Goal: Task Accomplishment & Management: Use online tool/utility

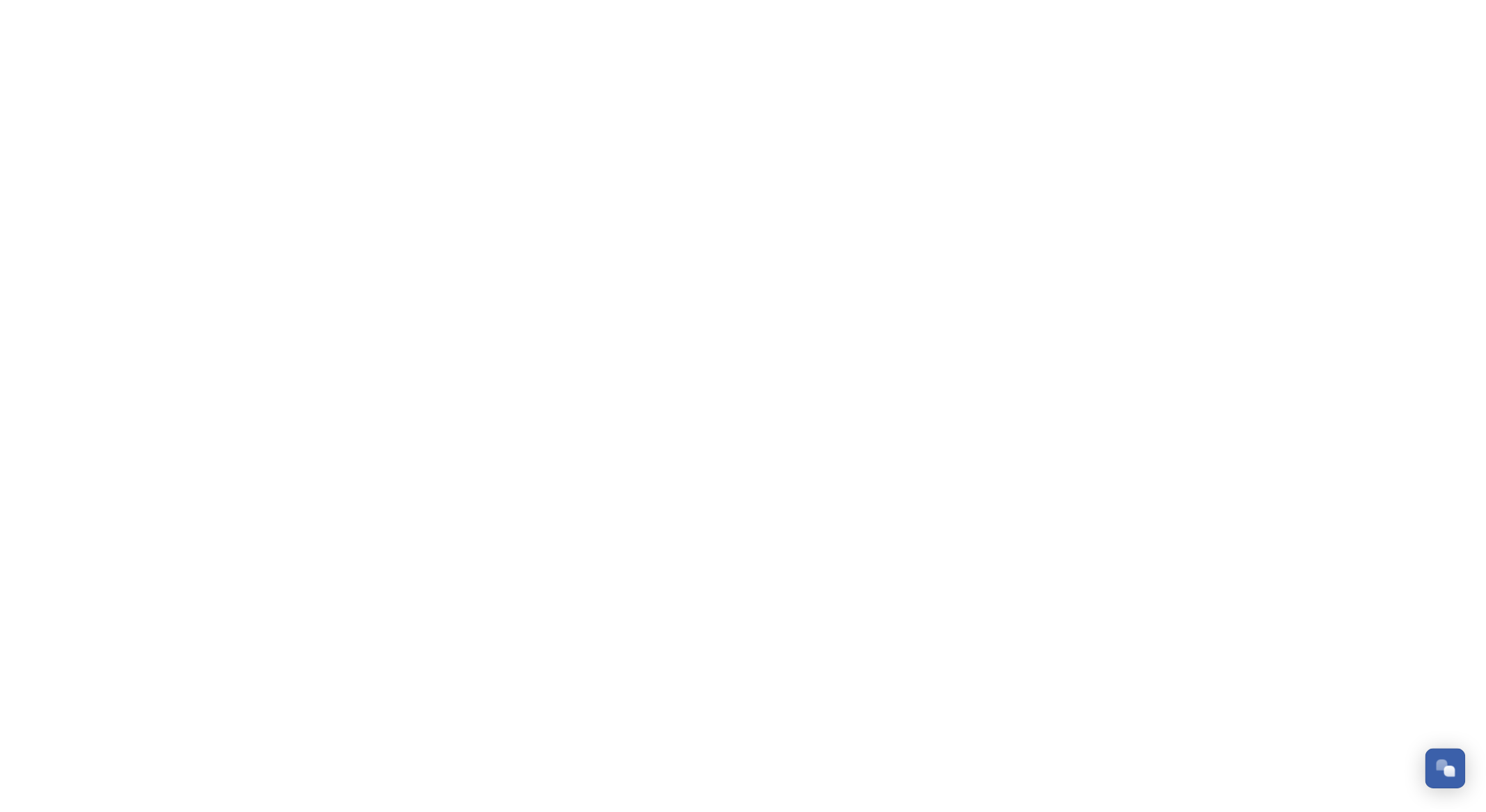
scroll to position [6029, 0]
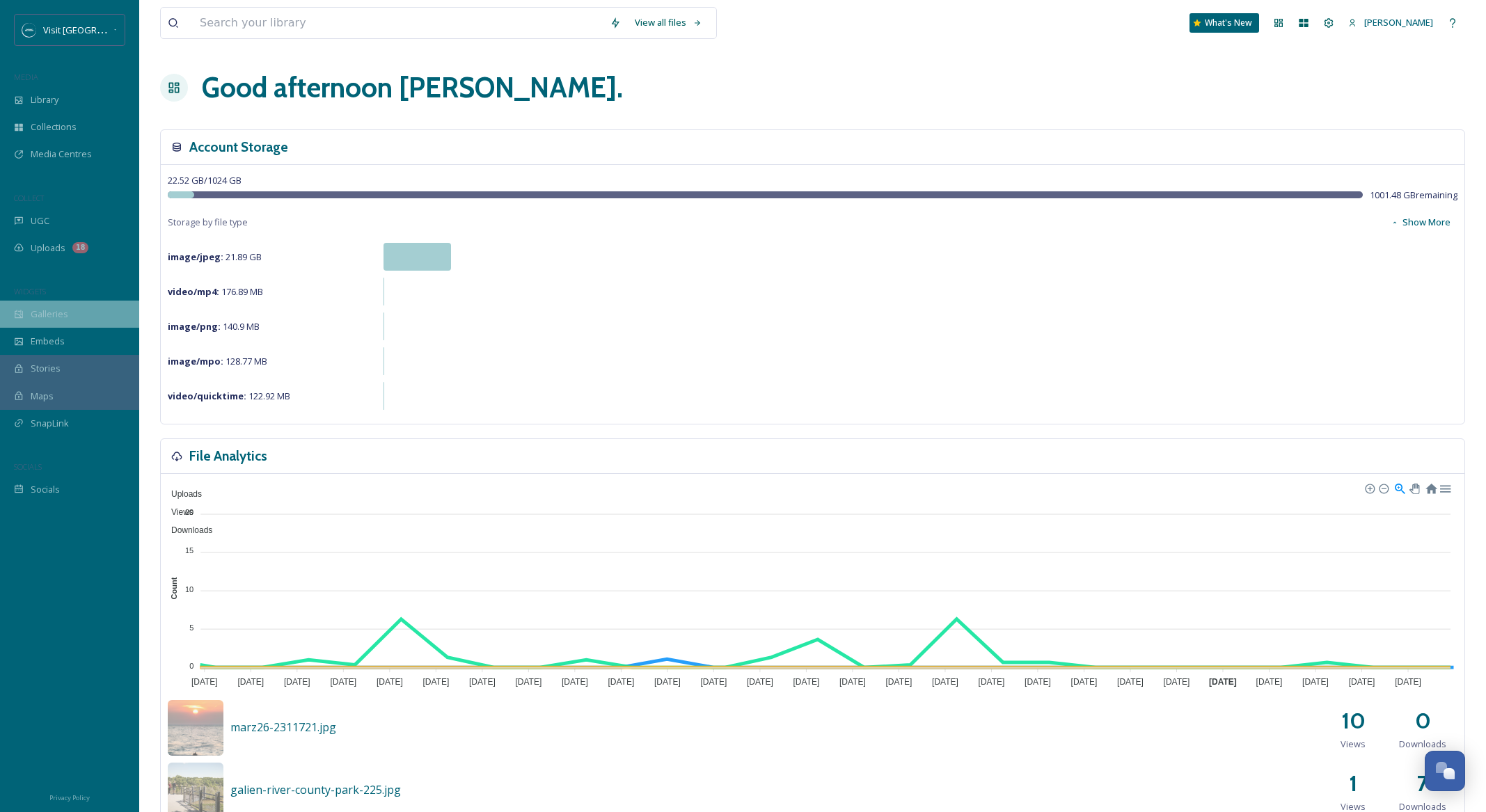
click at [71, 314] on div "Galleries" at bounding box center [70, 313] width 139 height 27
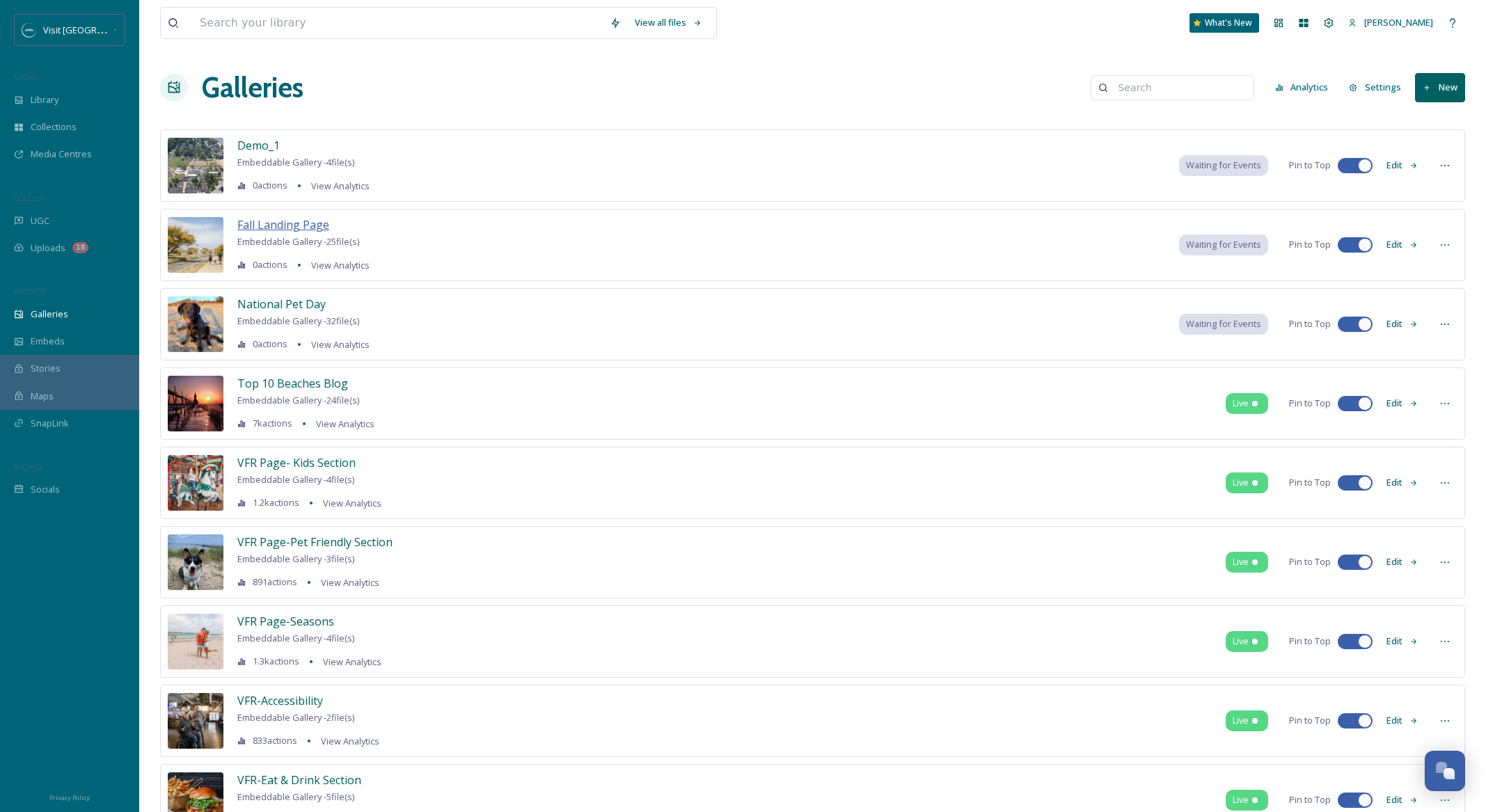
click at [265, 229] on span "Fall Landing Page" at bounding box center [283, 224] width 92 height 15
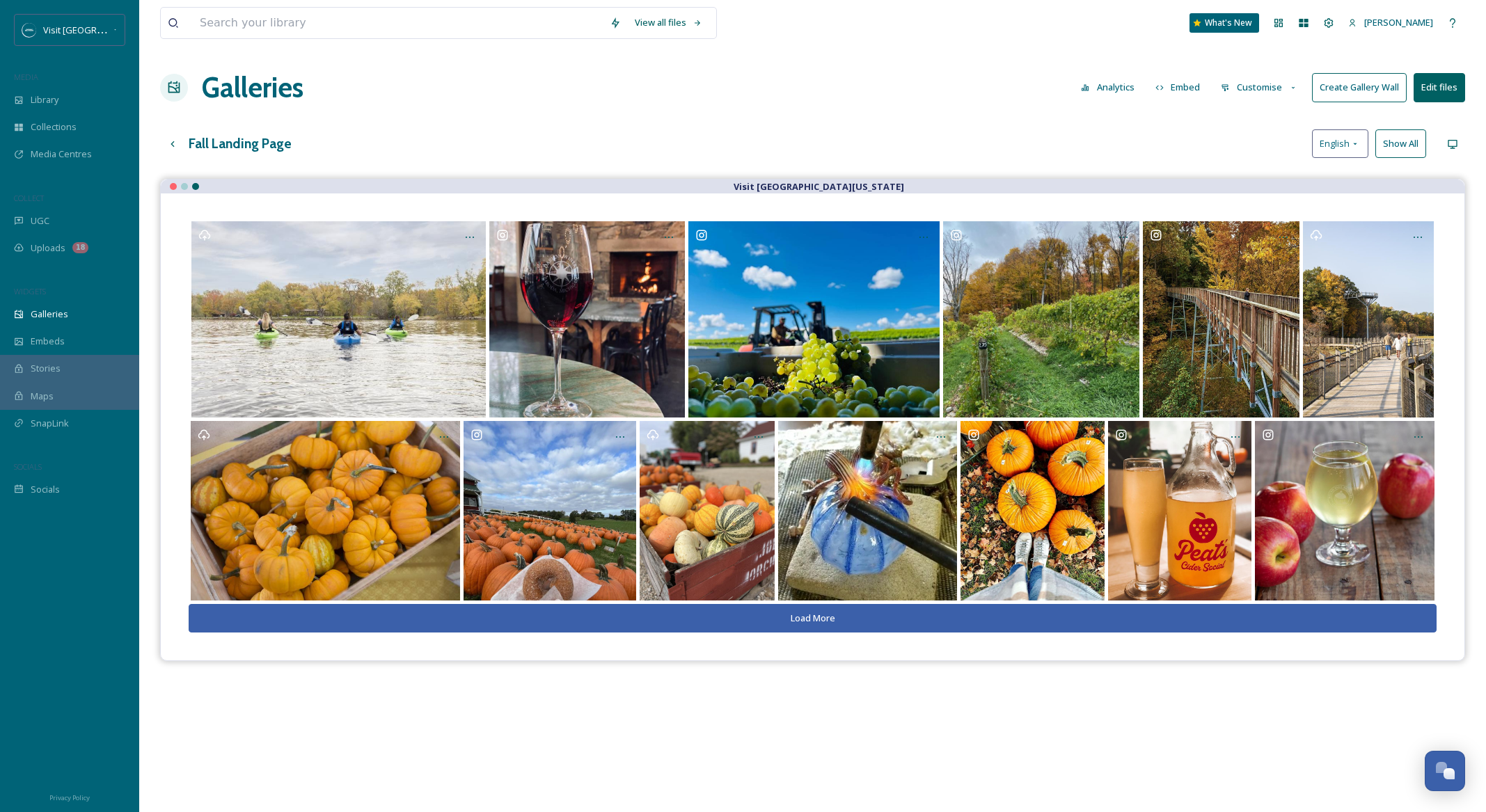
click at [816, 614] on button "Load More" at bounding box center [813, 618] width 1248 height 29
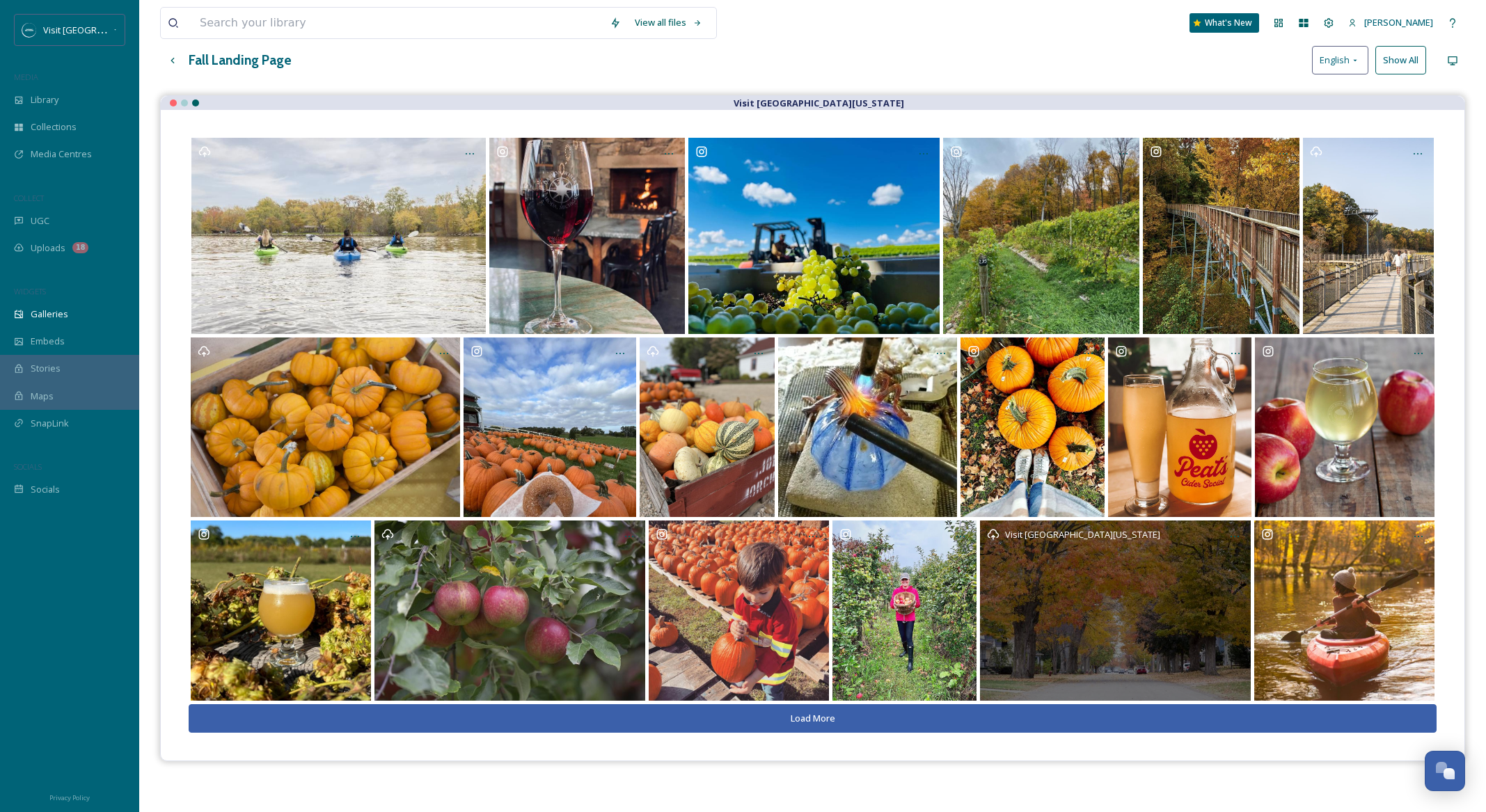
scroll to position [85, 0]
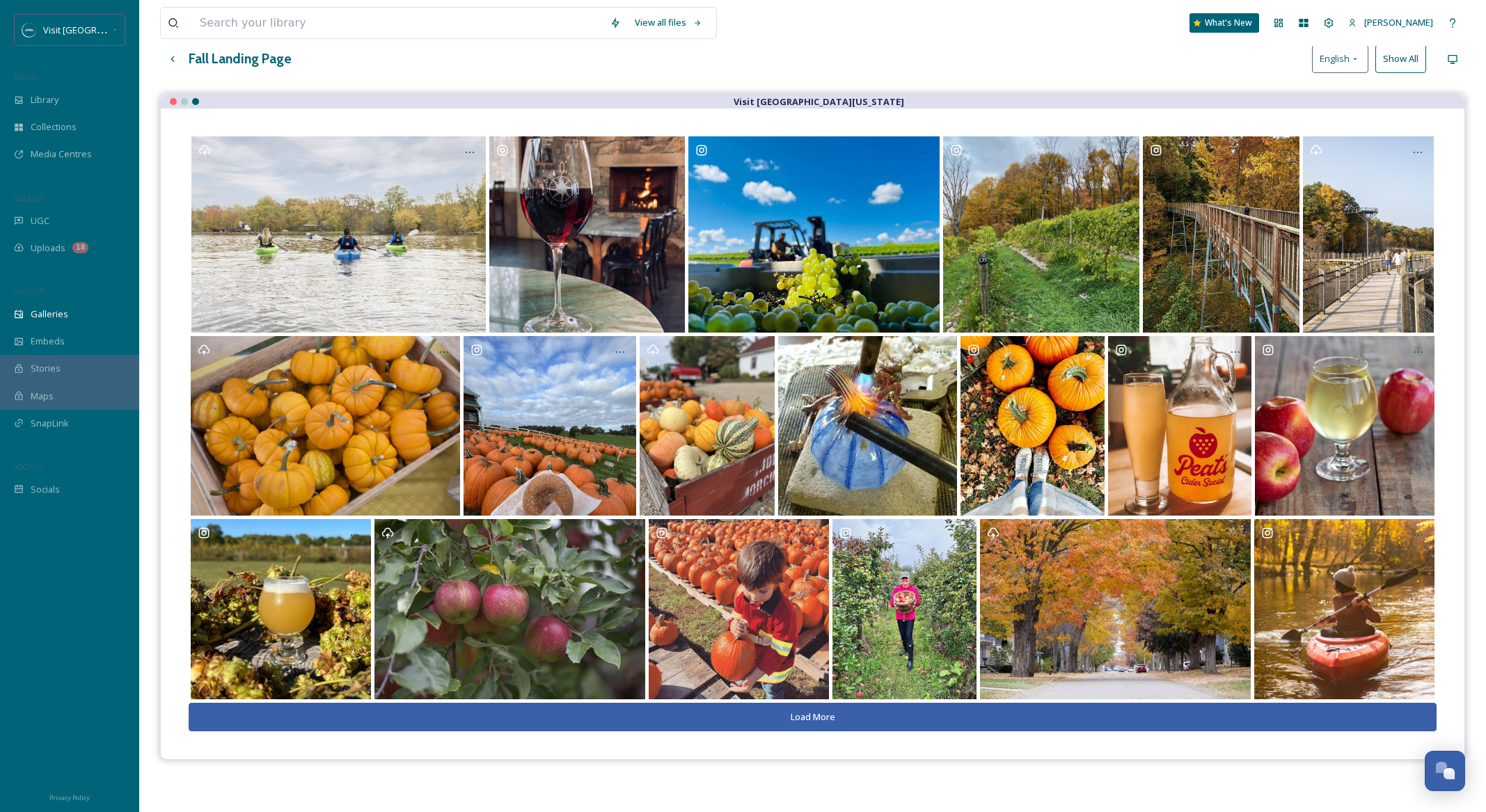
click at [795, 715] on button "Load More" at bounding box center [813, 717] width 1248 height 29
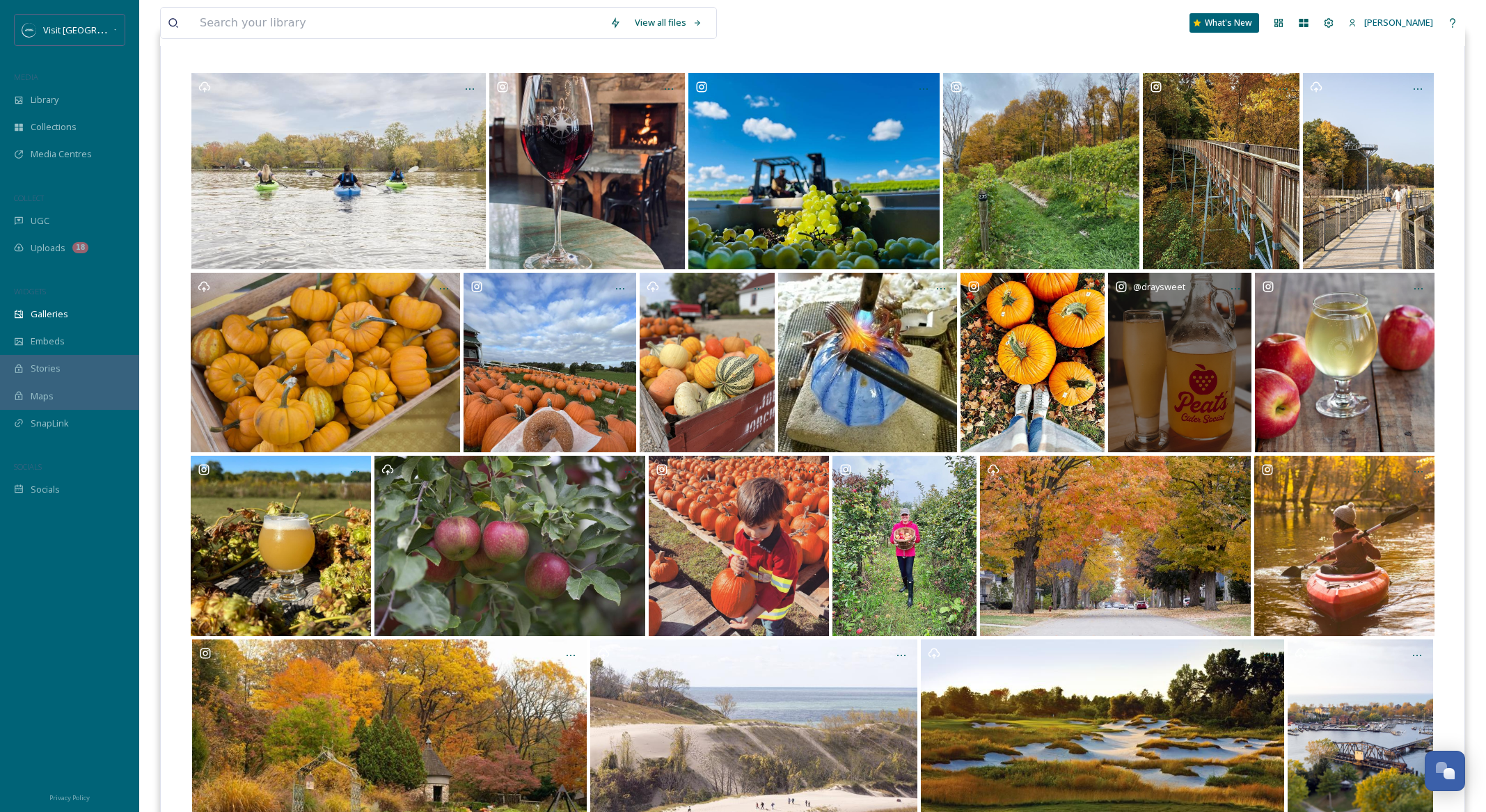
scroll to position [0, 0]
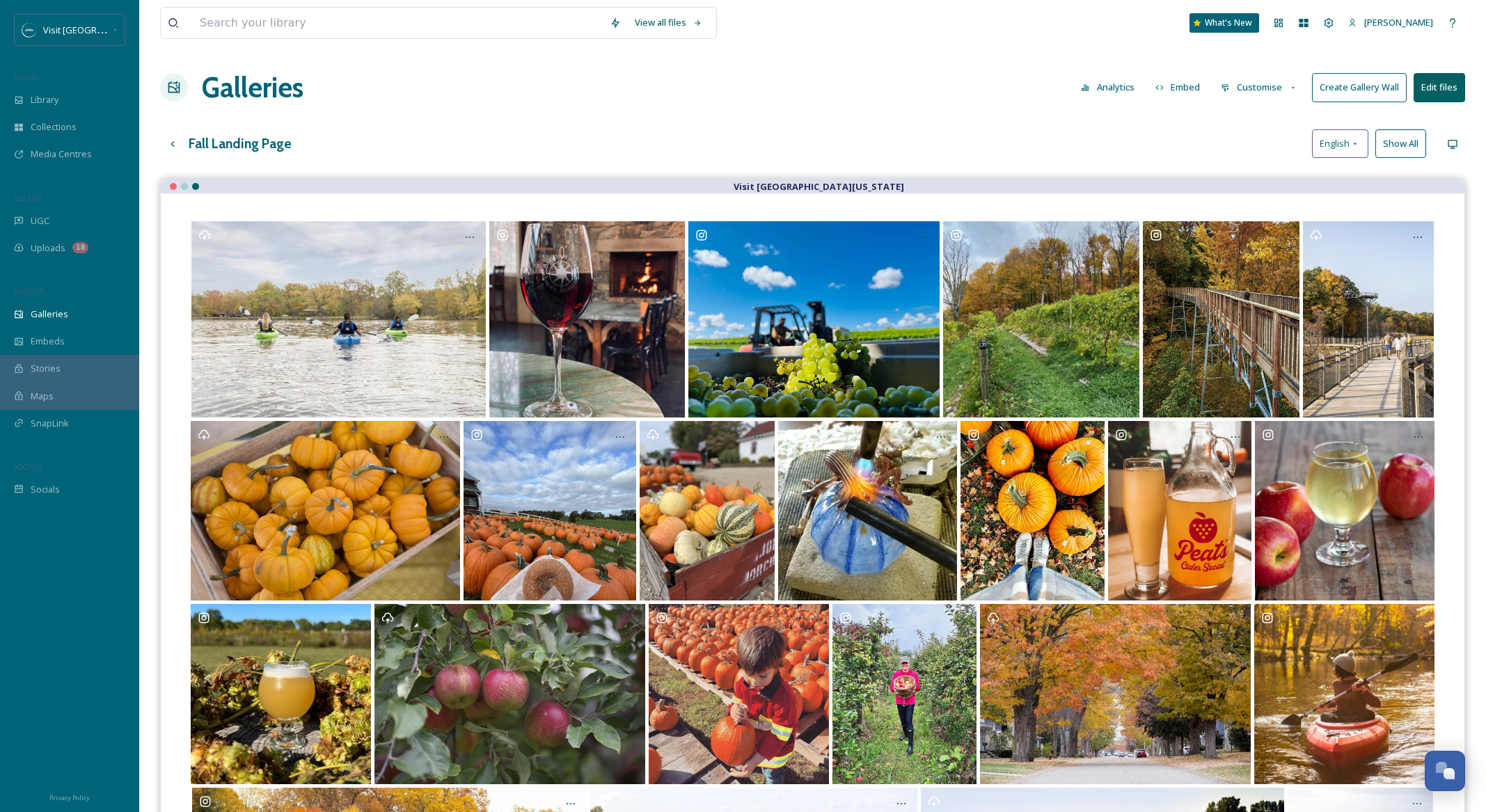
click at [1366, 79] on button "Create Gallery Wall" at bounding box center [1359, 87] width 94 height 29
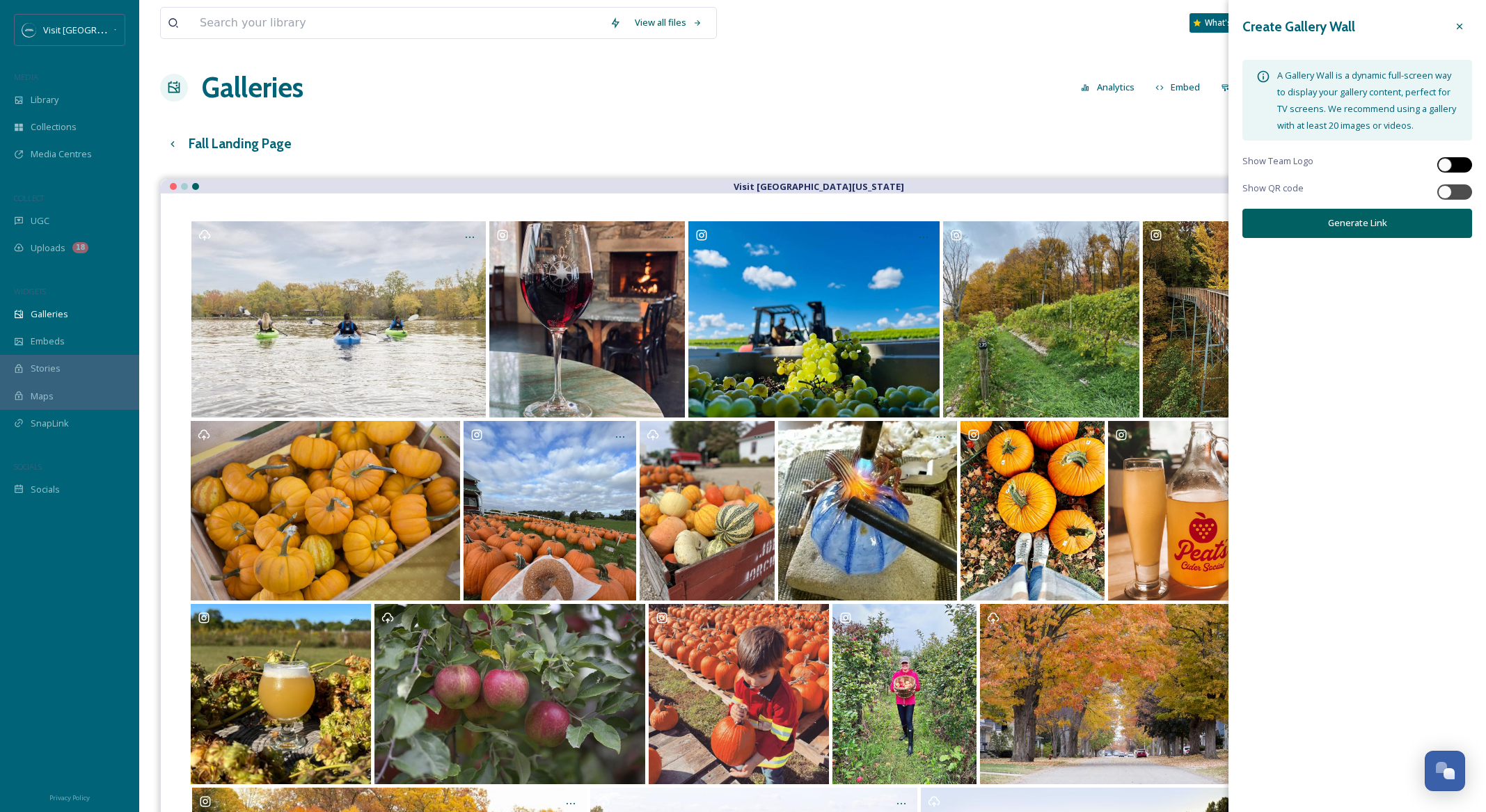
click at [1446, 162] on div at bounding box center [1444, 165] width 14 height 14
checkbox input "true"
click at [1383, 226] on button "Generate Link" at bounding box center [1357, 223] width 230 height 29
click at [1455, 243] on icon at bounding box center [1459, 245] width 8 height 9
click at [1450, 193] on div at bounding box center [1444, 192] width 14 height 14
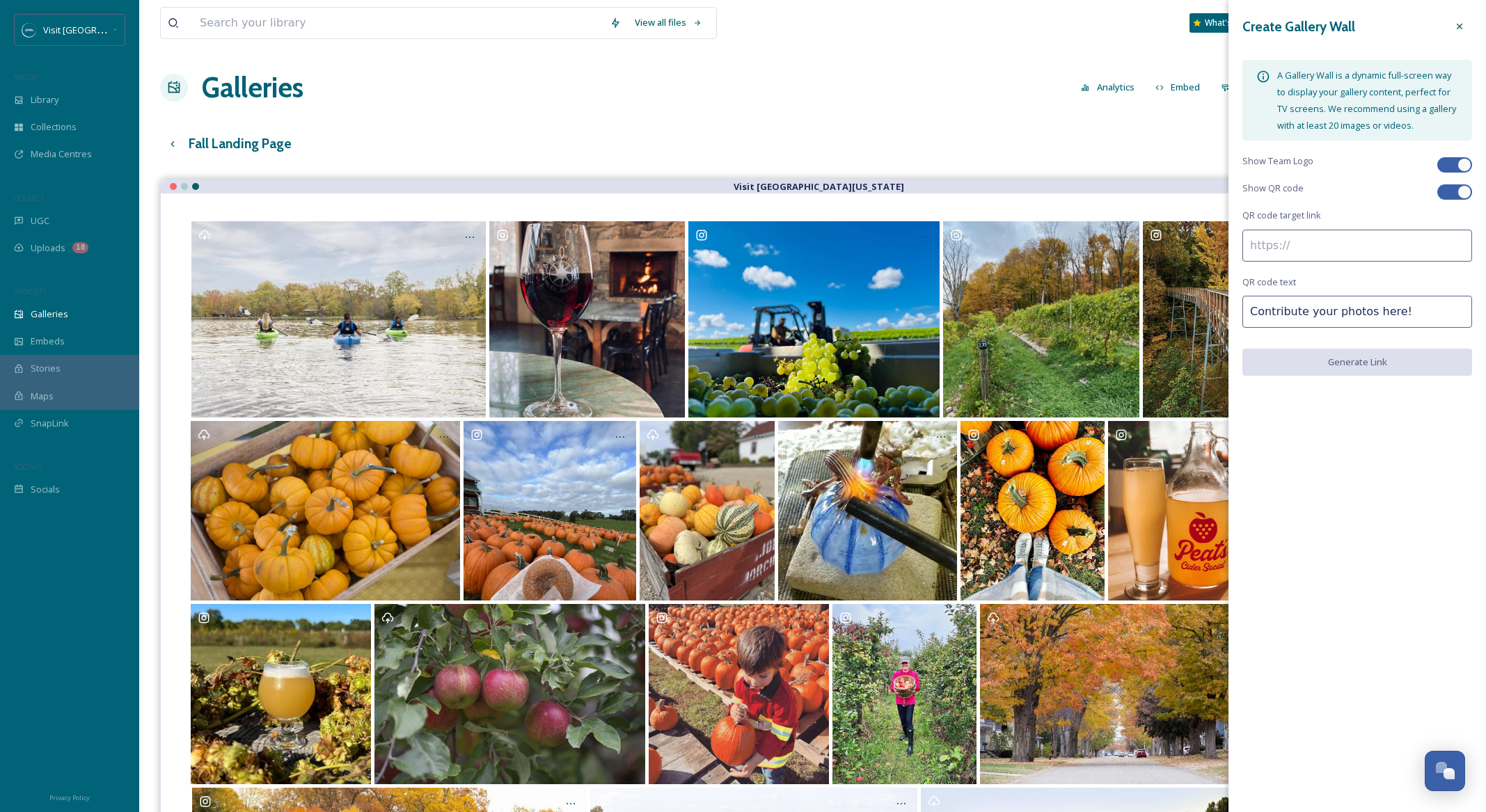
click at [1364, 248] on input at bounding box center [1357, 246] width 230 height 32
click at [1464, 189] on div at bounding box center [1464, 192] width 14 height 14
checkbox input "false"
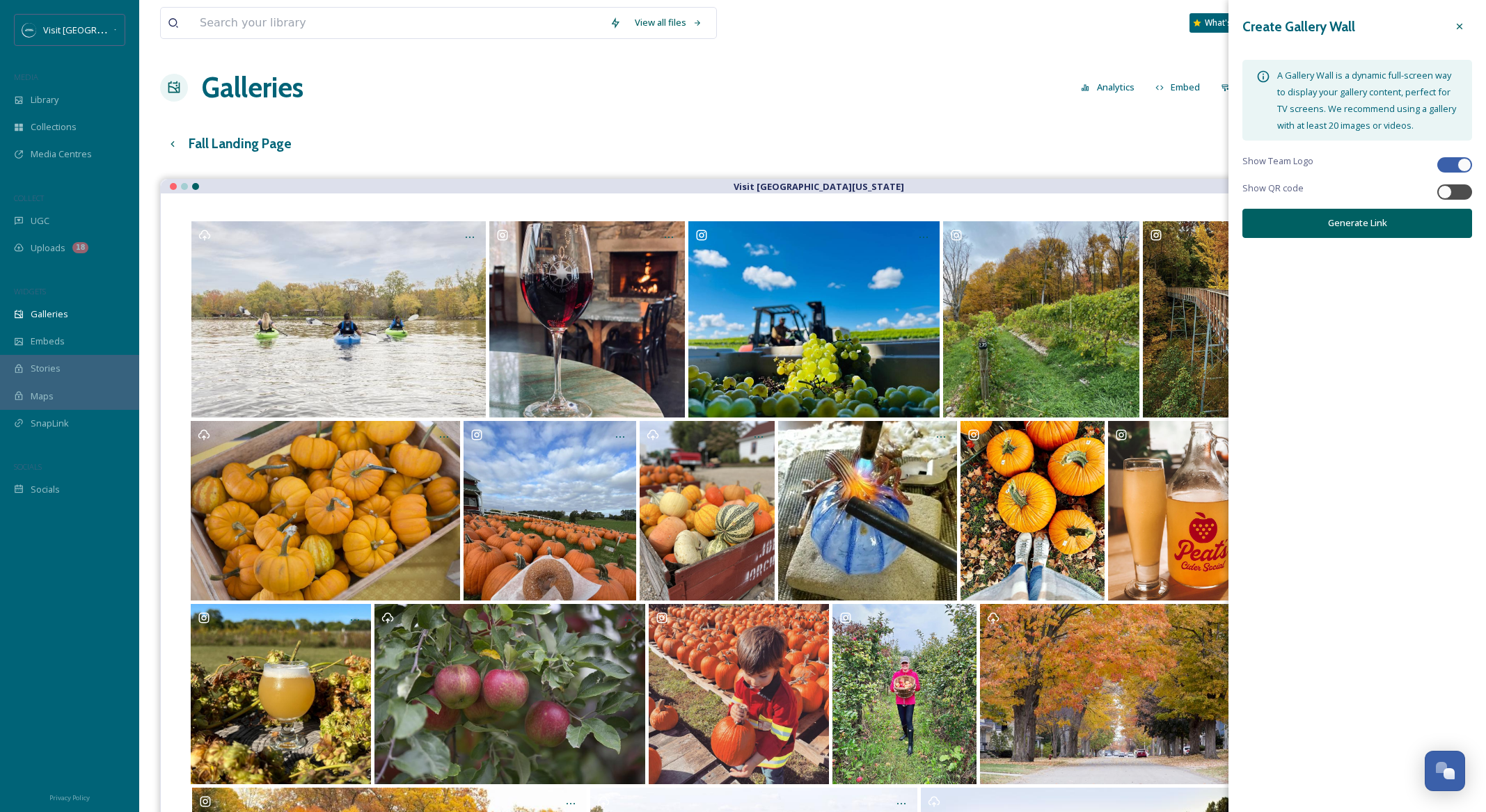
click at [1411, 227] on button "Generate Link" at bounding box center [1357, 223] width 230 height 29
click at [1455, 245] on icon at bounding box center [1459, 245] width 8 height 9
click at [1460, 26] on icon at bounding box center [1459, 26] width 11 height 11
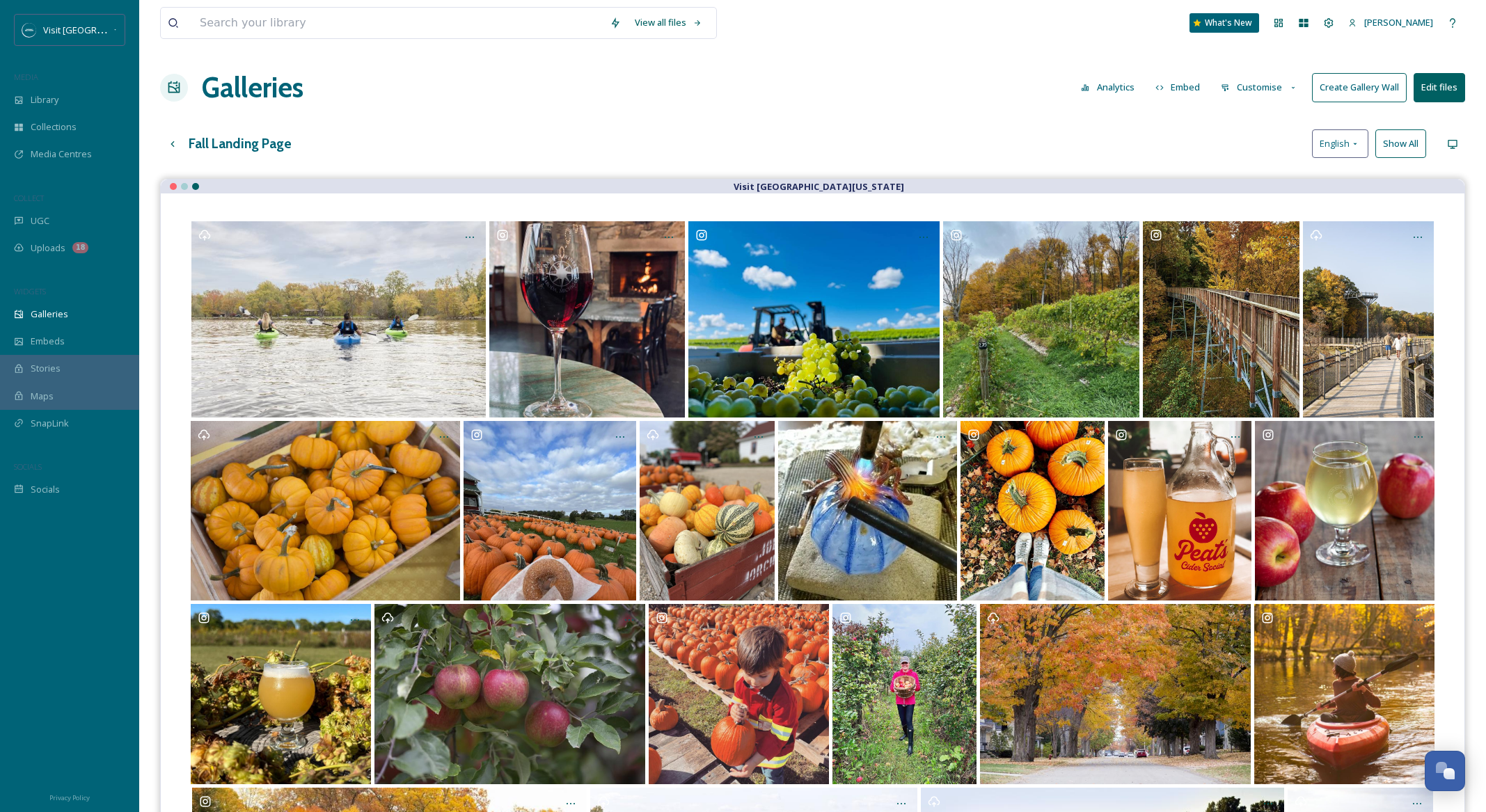
click at [1260, 89] on button "Customise" at bounding box center [1259, 87] width 91 height 27
click at [1270, 118] on div "Layout" at bounding box center [1263, 119] width 97 height 27
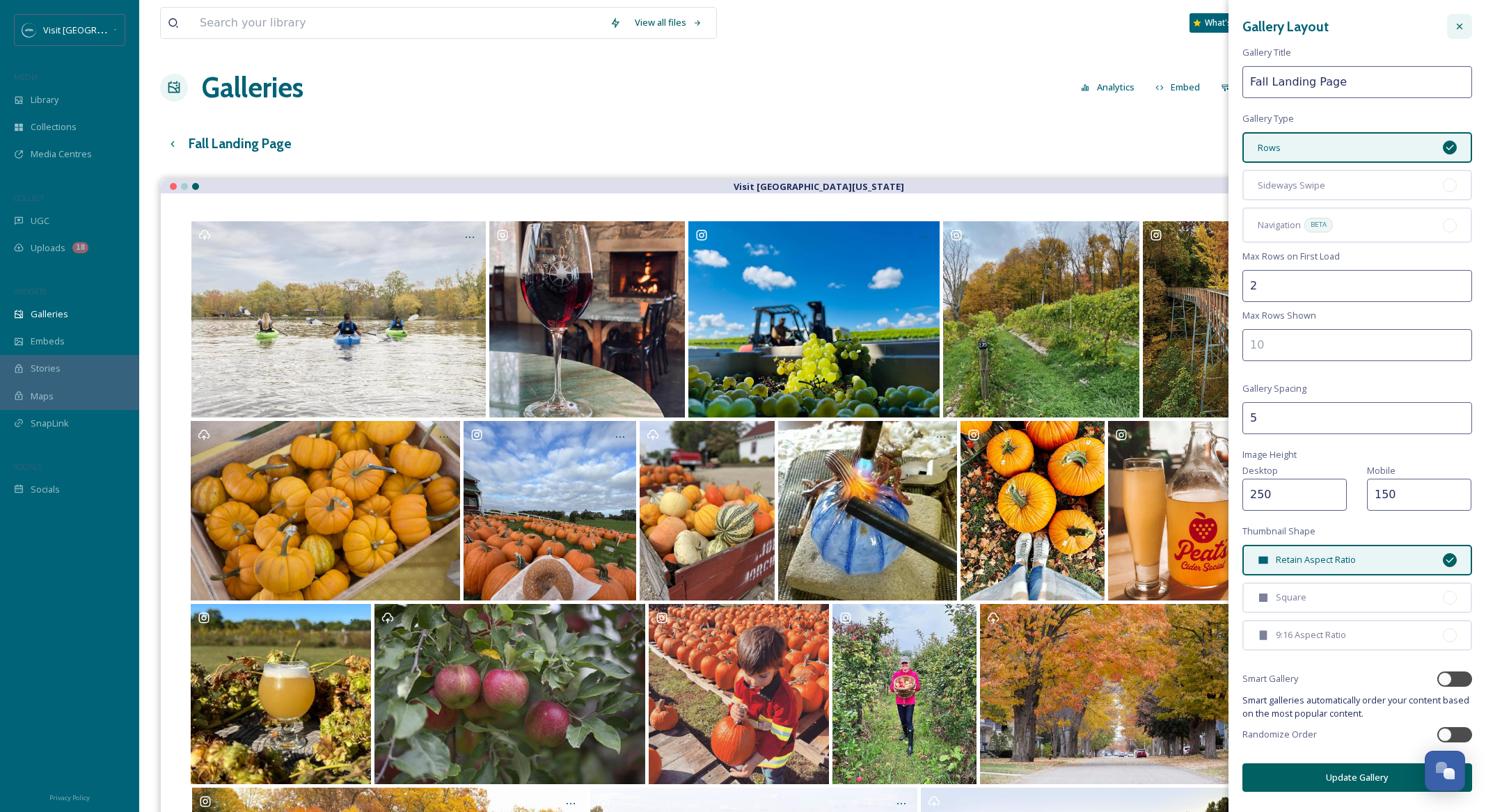
click at [1457, 29] on icon at bounding box center [1459, 26] width 11 height 11
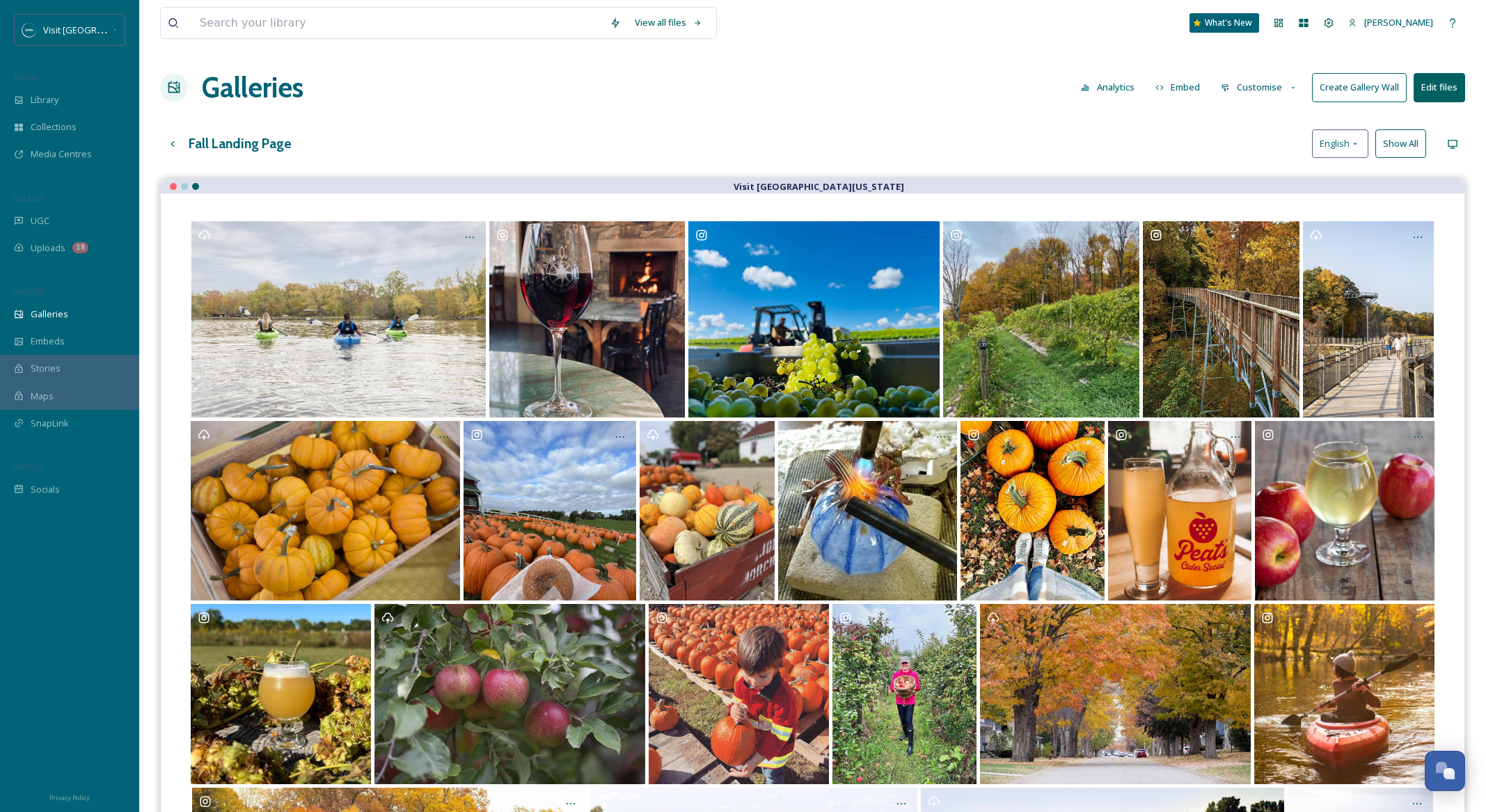
click at [1195, 88] on button "Embed" at bounding box center [1178, 87] width 59 height 27
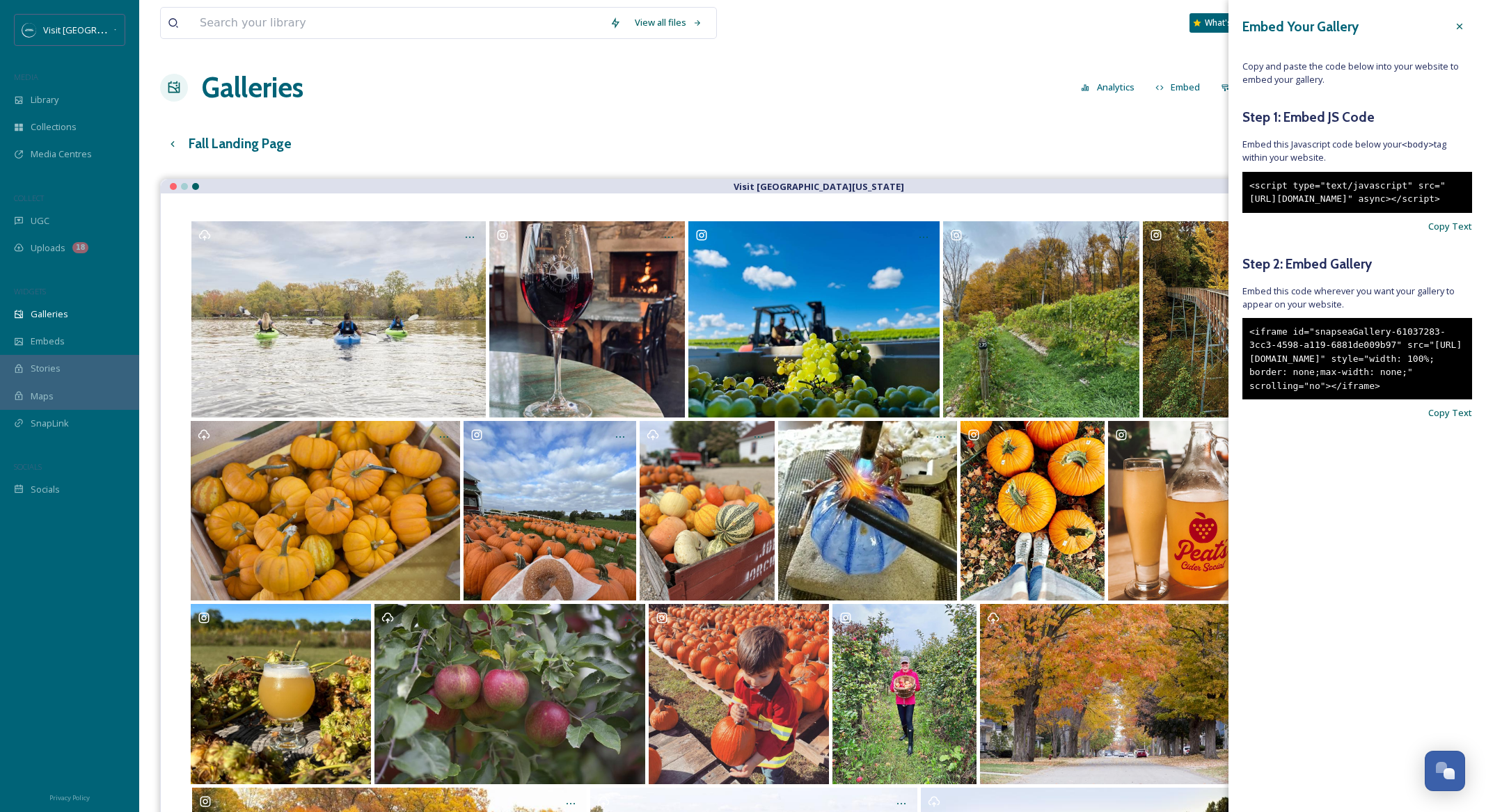
click at [1082, 146] on div "Fall Landing Page English Show All" at bounding box center [813, 144] width 1305 height 29
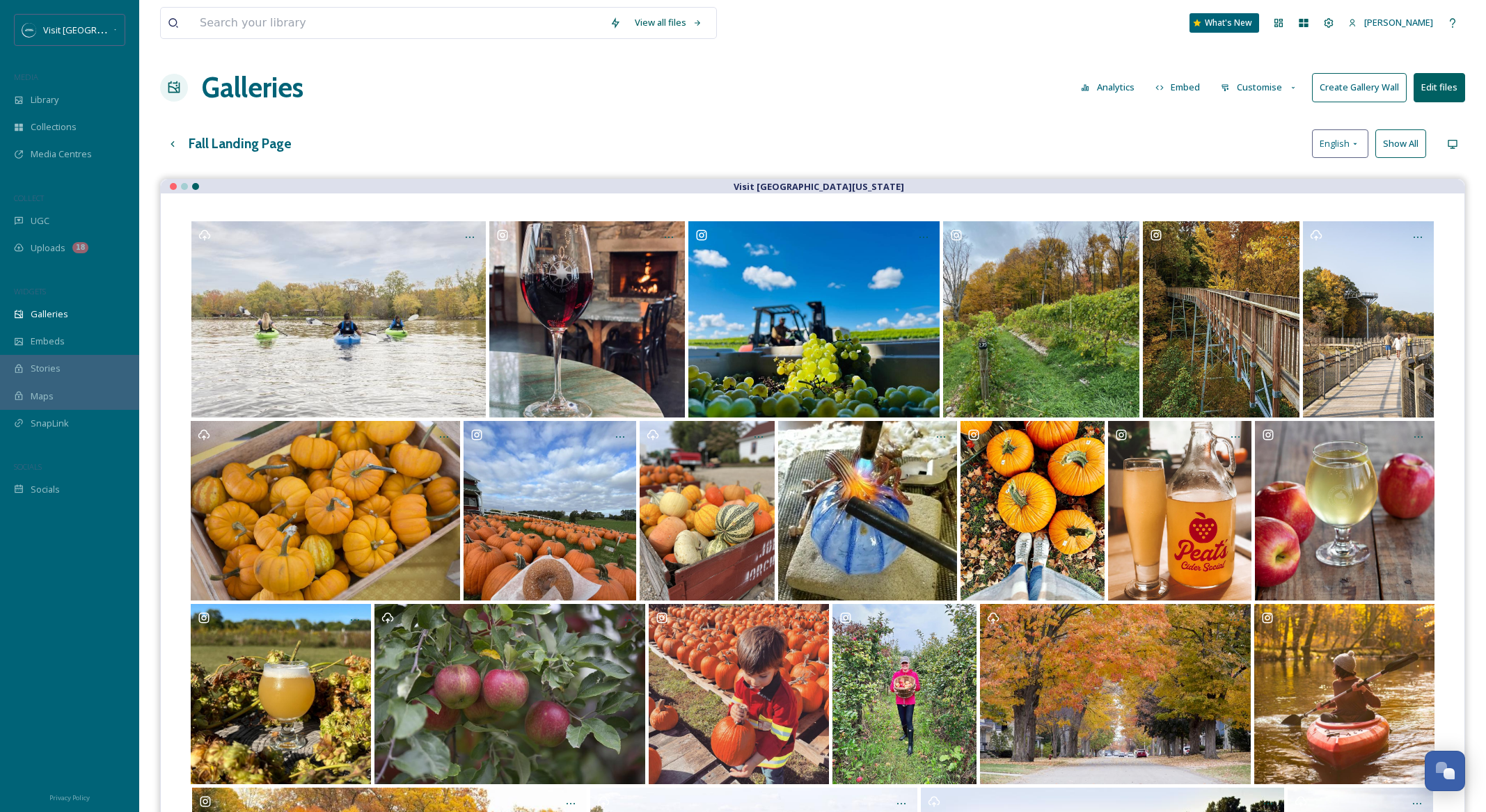
click at [1252, 86] on button "Customise" at bounding box center [1259, 87] width 91 height 27
click at [1188, 86] on button "Embed" at bounding box center [1178, 87] width 59 height 27
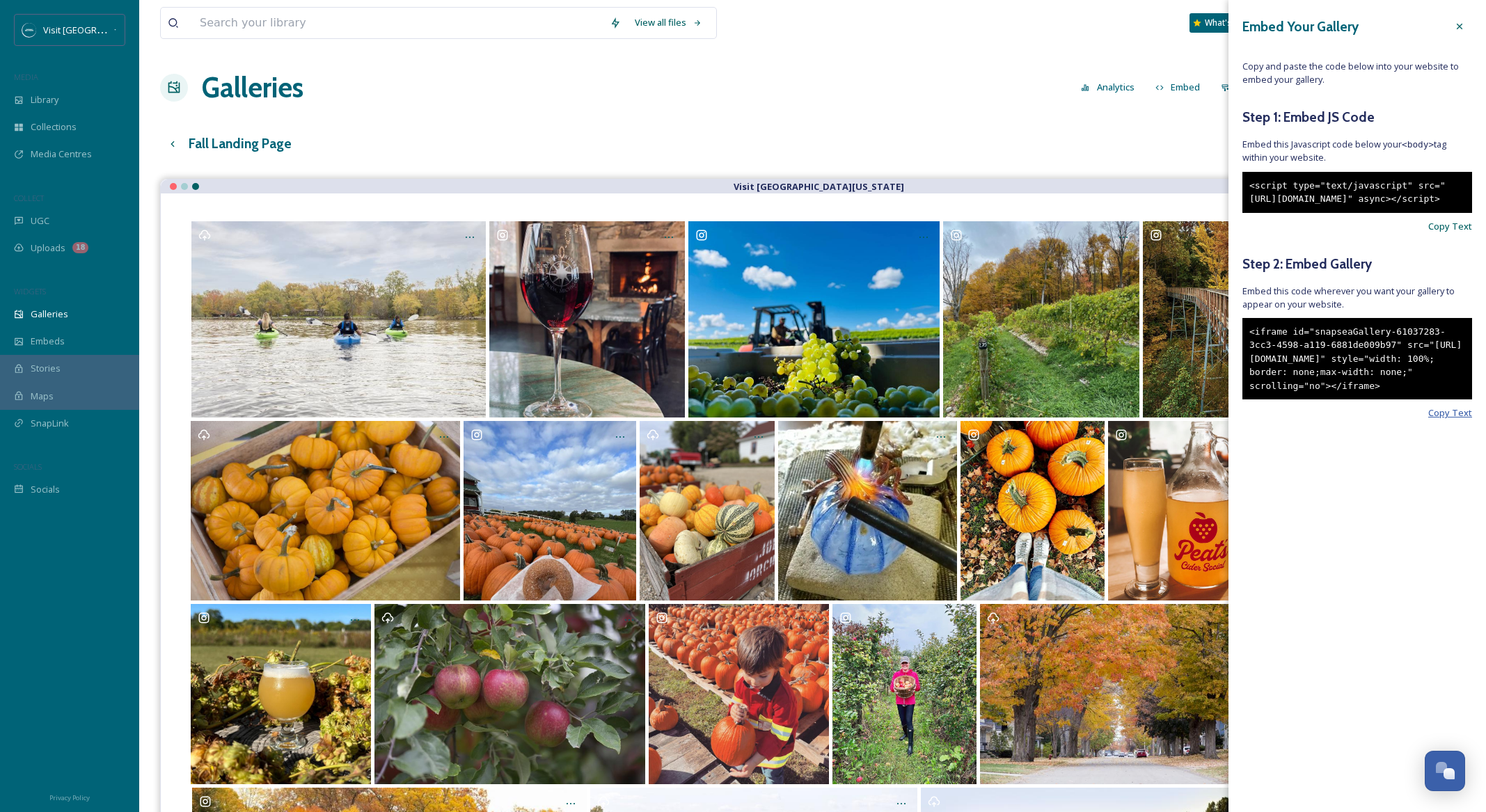
click at [1438, 420] on span "Copy Text" at bounding box center [1450, 413] width 44 height 13
